Goal: Information Seeking & Learning: Learn about a topic

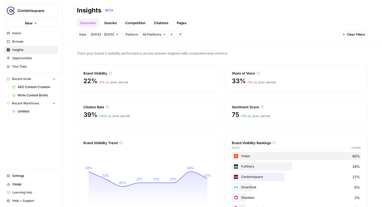
scroll to position [21, 0]
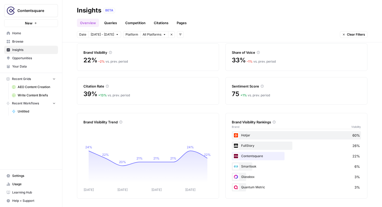
click at [100, 62] on span "– 2 %" at bounding box center [101, 61] width 6 height 4
click at [111, 53] on icon at bounding box center [110, 52] width 3 height 3
click at [111, 51] on icon at bounding box center [110, 52] width 3 height 3
click at [159, 35] on button "All Platforms" at bounding box center [154, 34] width 28 height 7
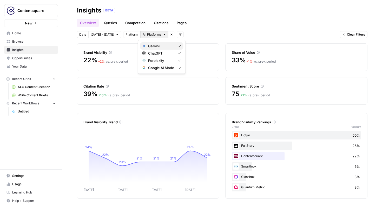
click at [158, 45] on span "Gemini" at bounding box center [161, 45] width 26 height 5
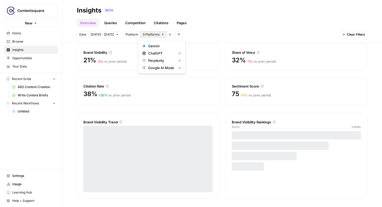
click at [155, 36] on span "3 Platforms" at bounding box center [150, 34] width 17 height 5
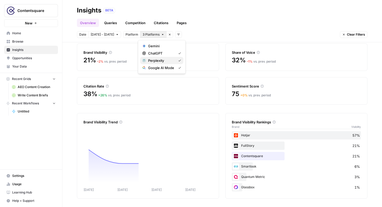
click at [151, 61] on span "Perplexity" at bounding box center [161, 60] width 26 height 5
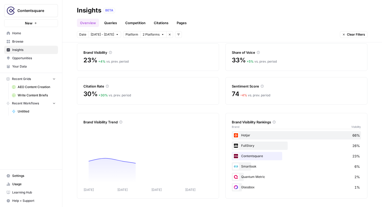
click at [153, 35] on span "2 Platforms" at bounding box center [150, 34] width 17 height 5
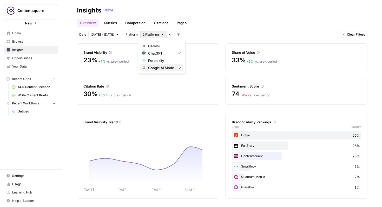
click at [153, 68] on span "Google AI Mode" at bounding box center [161, 67] width 26 height 5
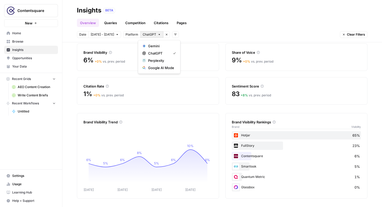
click at [152, 36] on span "ChatGPT" at bounding box center [148, 34] width 13 height 5
click at [227, 28] on header "Insights BETA Overview Queries Competition Citations Pages Date [DATE] - [DATE]…" at bounding box center [221, 21] width 319 height 42
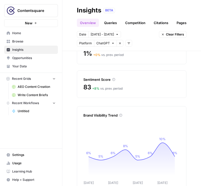
scroll to position [109, 0]
click at [112, 78] on icon at bounding box center [113, 79] width 3 height 3
click at [113, 78] on icon at bounding box center [113, 79] width 3 height 3
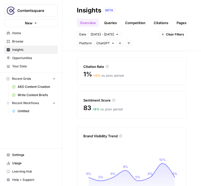
scroll to position [0, 0]
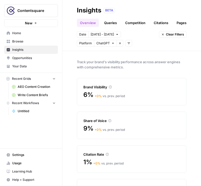
click at [112, 44] on icon "button" at bounding box center [112, 43] width 3 height 3
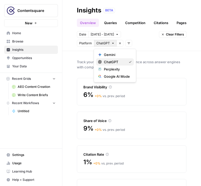
click at [114, 60] on span "ChatGPT" at bounding box center [114, 61] width 21 height 5
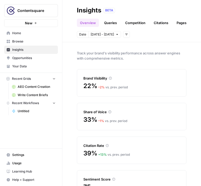
click at [110, 36] on span "[DATE] - [DATE]" at bounding box center [102, 34] width 23 height 5
click at [135, 38] on header "Insights BETA Overview Queries Competition Citations Pages Date [DATE] - [DATE]…" at bounding box center [131, 21] width 139 height 42
click at [123, 36] on button "Add filters" at bounding box center [126, 34] width 7 height 7
click at [135, 56] on button "Platform" at bounding box center [135, 53] width 25 height 7
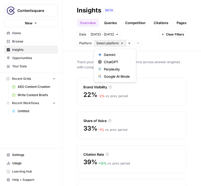
click at [121, 43] on icon "button" at bounding box center [121, 43] width 3 height 3
click at [111, 53] on span "Gemini" at bounding box center [117, 54] width 26 height 5
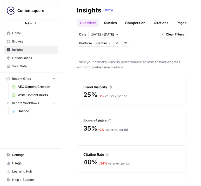
click at [110, 44] on icon "button" at bounding box center [109, 43] width 3 height 3
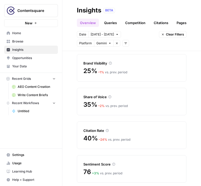
scroll to position [23, 0]
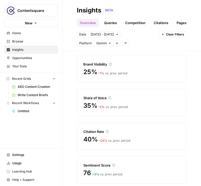
click at [109, 44] on icon "button" at bounding box center [109, 43] width 3 height 3
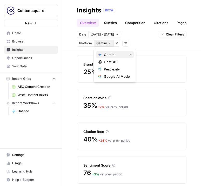
click at [112, 54] on span "Gemini" at bounding box center [114, 54] width 21 height 5
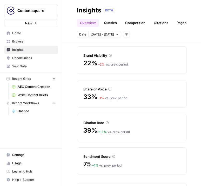
click at [108, 37] on button "[DATE] - [DATE]" at bounding box center [104, 34] width 33 height 7
click at [125, 36] on icon "button" at bounding box center [126, 34] width 3 height 3
click at [135, 55] on span "Platform" at bounding box center [134, 53] width 18 height 5
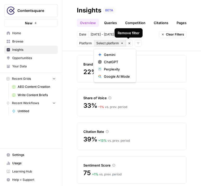
click at [122, 44] on icon "button" at bounding box center [121, 43] width 3 height 3
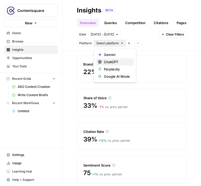
click at [110, 61] on span "ChatGPT" at bounding box center [117, 61] width 26 height 5
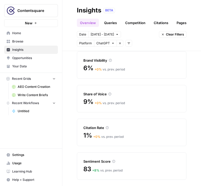
scroll to position [26, 0]
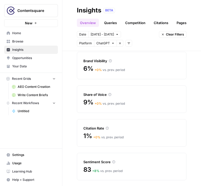
click at [112, 44] on icon "button" at bounding box center [112, 43] width 3 height 3
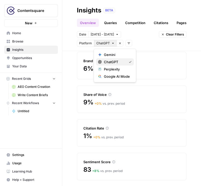
click at [119, 59] on button "ChatGPT" at bounding box center [115, 61] width 38 height 7
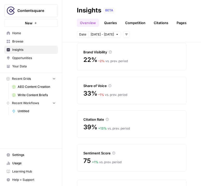
click at [125, 36] on button "Add filters" at bounding box center [126, 34] width 7 height 7
drag, startPoint x: 136, startPoint y: 46, endPoint x: 137, endPoint y: 53, distance: 6.8
click at [137, 53] on div "Topic Platform Query Type" at bounding box center [135, 53] width 29 height 26
click at [137, 53] on span "Platform" at bounding box center [134, 53] width 18 height 5
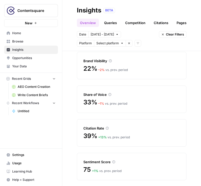
click at [120, 42] on icon "button" at bounding box center [121, 43] width 3 height 3
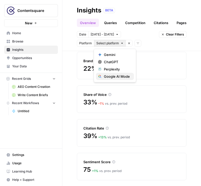
click at [117, 76] on span "Google AI Mode" at bounding box center [117, 76] width 26 height 5
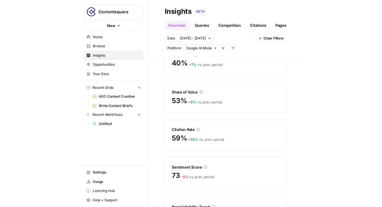
scroll to position [25, 0]
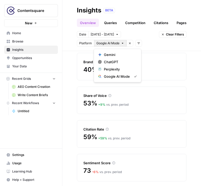
click at [121, 44] on button "Google AI Mode" at bounding box center [110, 43] width 32 height 7
click at [116, 70] on span "Perplexity" at bounding box center [119, 69] width 31 height 5
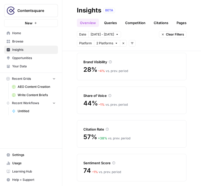
click at [116, 43] on icon "button" at bounding box center [116, 43] width 2 height 1
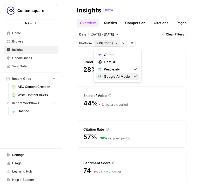
click at [115, 75] on span "Google AI Mode" at bounding box center [117, 76] width 26 height 5
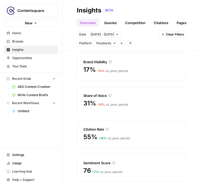
click at [118, 44] on button "Remove filter" at bounding box center [121, 43] width 7 height 7
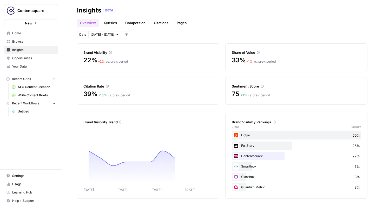
scroll to position [20, 0]
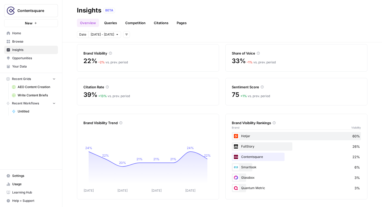
click at [260, 87] on icon at bounding box center [261, 86] width 3 height 3
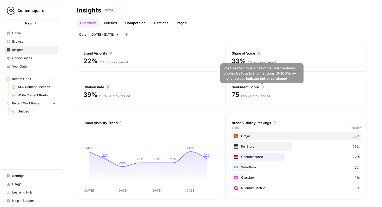
click at [261, 87] on icon at bounding box center [261, 86] width 3 height 3
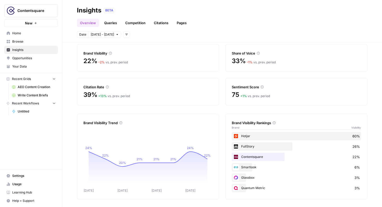
click at [261, 87] on icon at bounding box center [261, 86] width 3 height 3
click at [263, 87] on icon at bounding box center [261, 86] width 3 height 3
click at [261, 87] on icon at bounding box center [261, 86] width 3 height 3
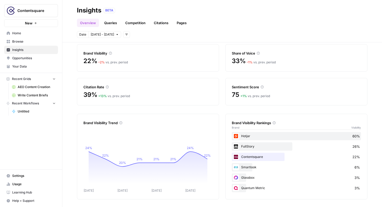
click at [261, 87] on icon at bounding box center [261, 86] width 3 height 3
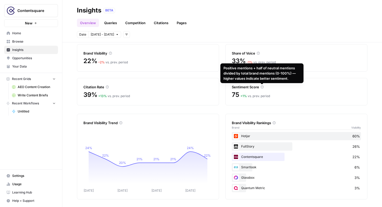
click at [262, 87] on icon at bounding box center [261, 86] width 3 height 3
